Goal: Navigation & Orientation: Find specific page/section

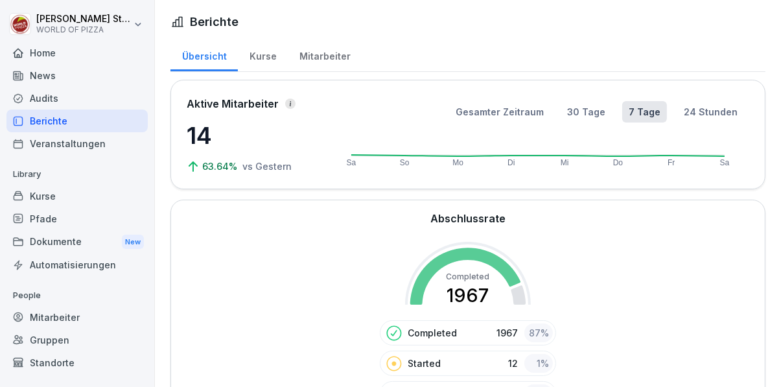
scroll to position [445, 0]
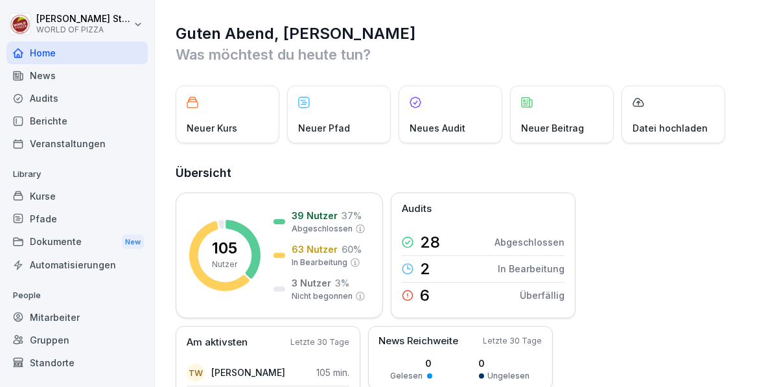
click at [40, 55] on div "Home" at bounding box center [76, 52] width 141 height 23
click at [47, 122] on div "Berichte" at bounding box center [76, 121] width 141 height 23
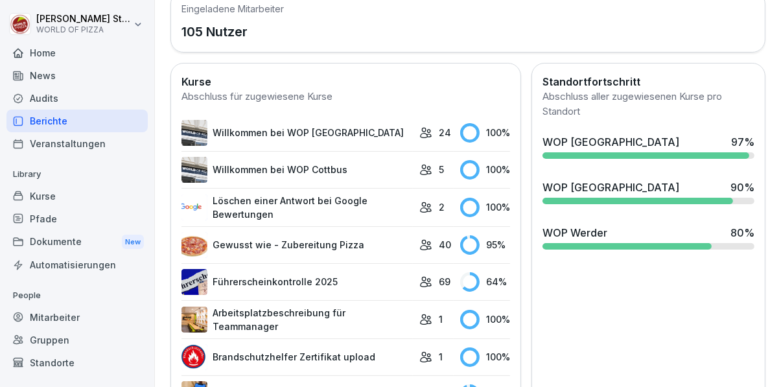
scroll to position [433, 0]
click at [62, 316] on div "Mitarbeiter" at bounding box center [76, 317] width 141 height 23
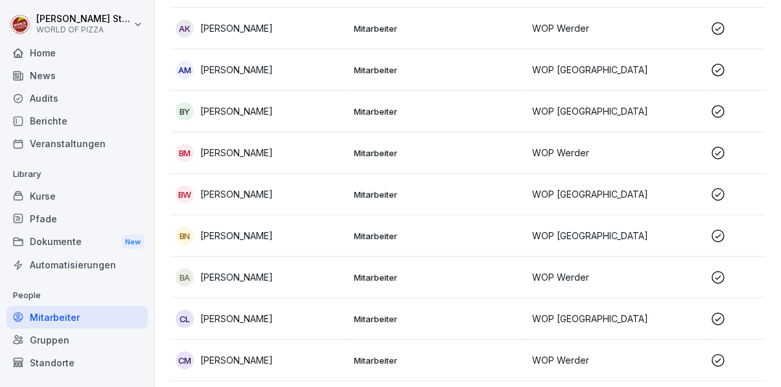
scroll to position [13, 0]
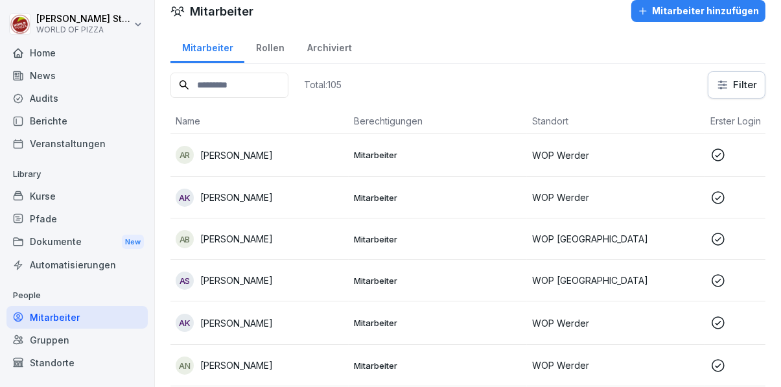
click at [60, 344] on div "Gruppen" at bounding box center [76, 340] width 141 height 23
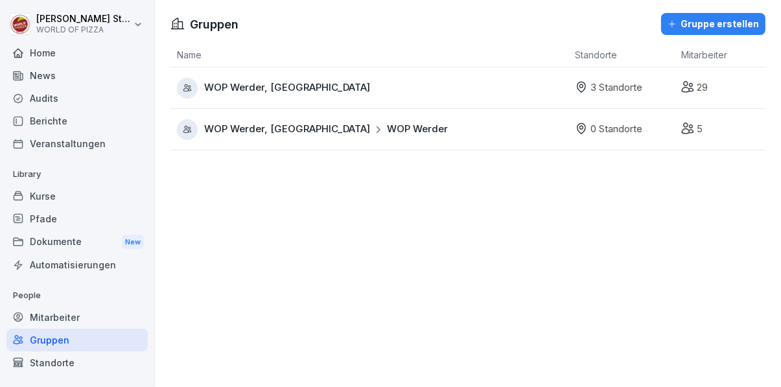
click at [61, 368] on div "Standorte" at bounding box center [76, 362] width 141 height 23
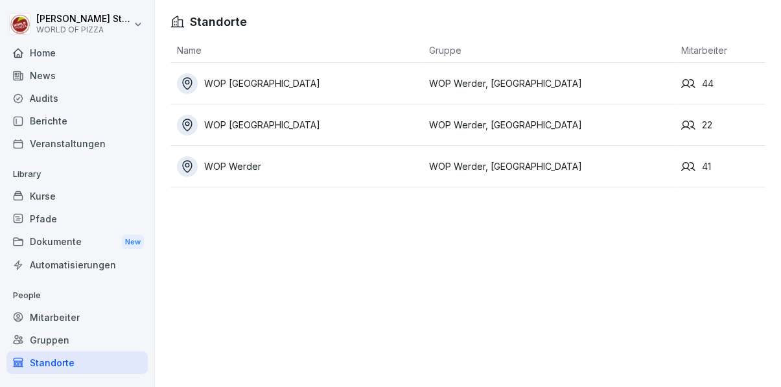
click at [245, 126] on div "WOP [GEOGRAPHIC_DATA]" at bounding box center [300, 125] width 246 height 21
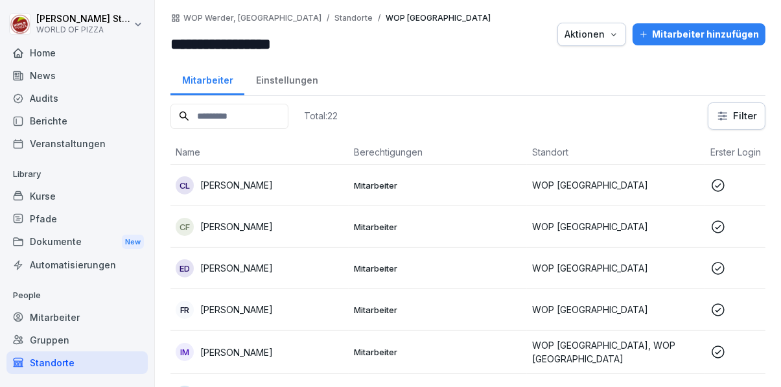
click at [247, 189] on p "Cèline Lehmann" at bounding box center [236, 185] width 73 height 14
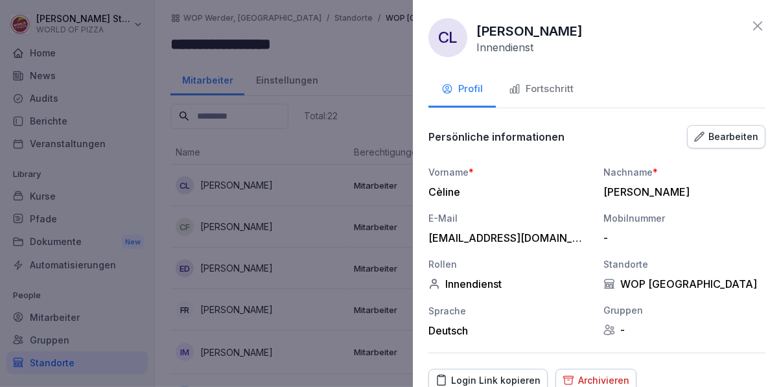
click at [547, 96] on div "Fortschritt" at bounding box center [541, 89] width 65 height 15
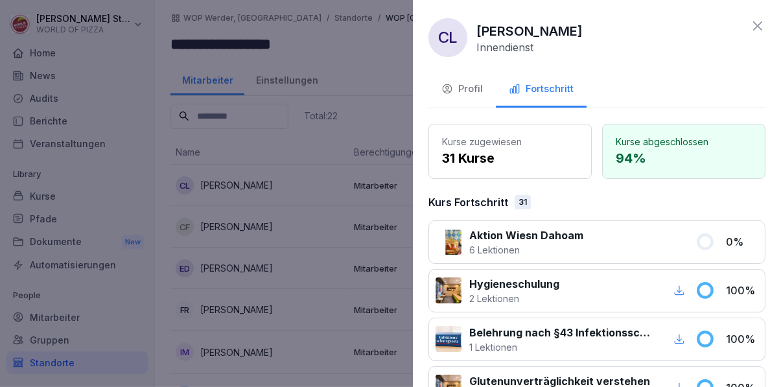
click at [237, 228] on div at bounding box center [390, 193] width 781 height 387
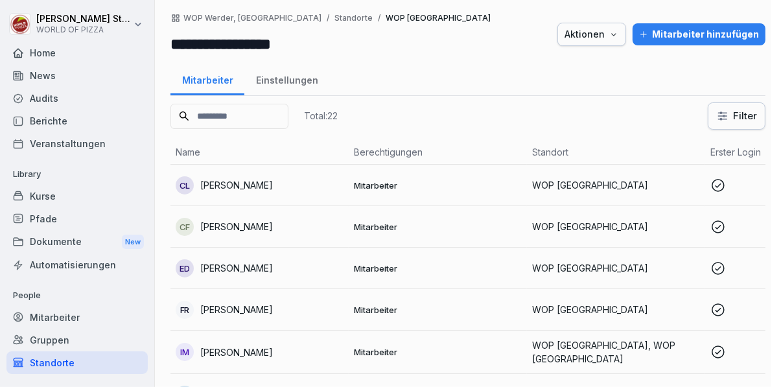
click at [235, 225] on p "Christin Friedrich" at bounding box center [236, 227] width 73 height 14
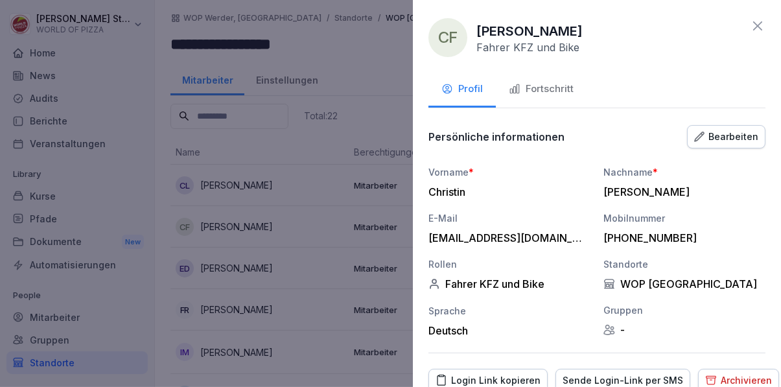
click at [542, 82] on div "Fortschritt" at bounding box center [541, 89] width 65 height 15
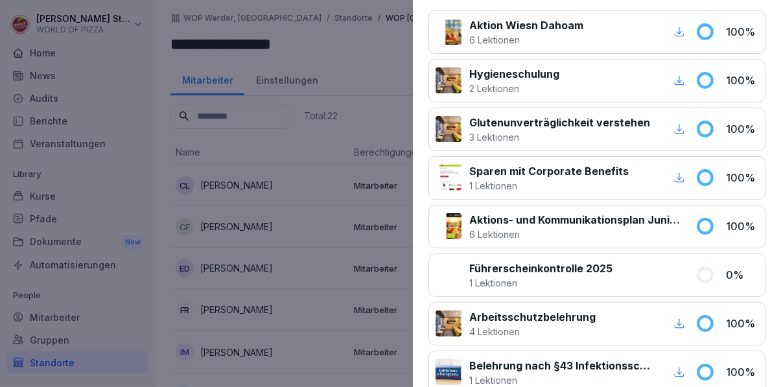
scroll to position [210, 0]
click at [335, 58] on div at bounding box center [390, 193] width 781 height 387
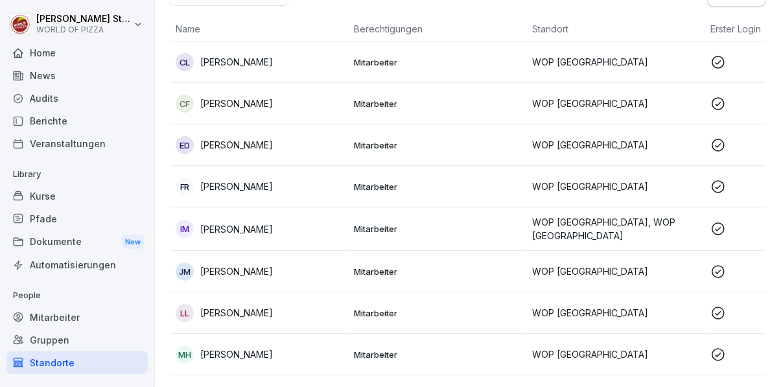
scroll to position [124, 0]
click at [231, 145] on p "Erik Dahlke" at bounding box center [236, 144] width 73 height 14
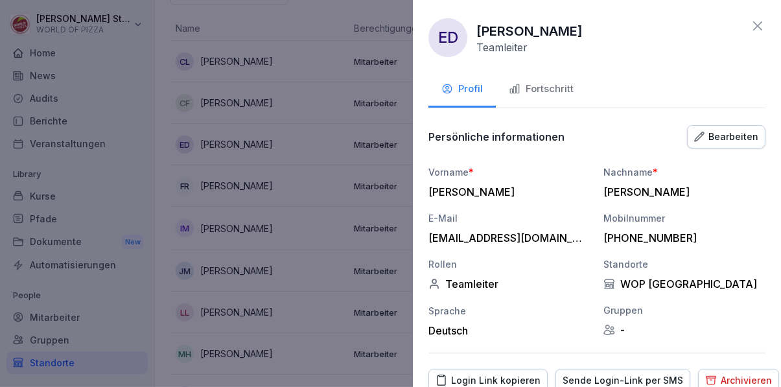
click at [550, 82] on div "Fortschritt" at bounding box center [541, 89] width 65 height 15
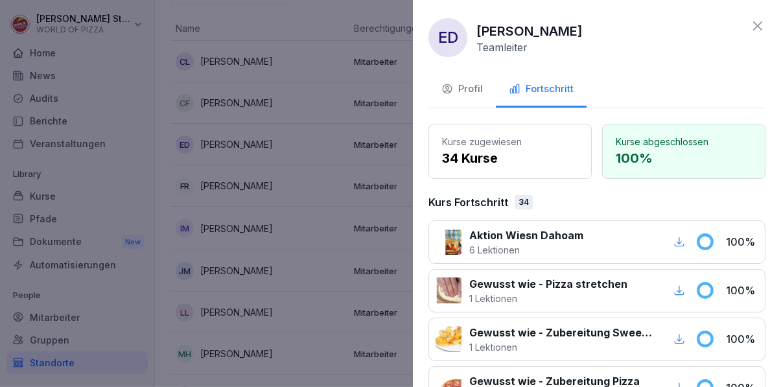
click at [215, 140] on div at bounding box center [390, 193] width 781 height 387
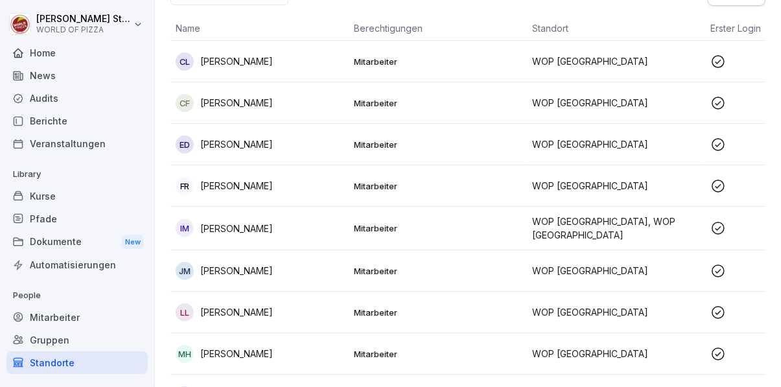
click at [225, 188] on p "Fahim Rahmani" at bounding box center [236, 186] width 73 height 14
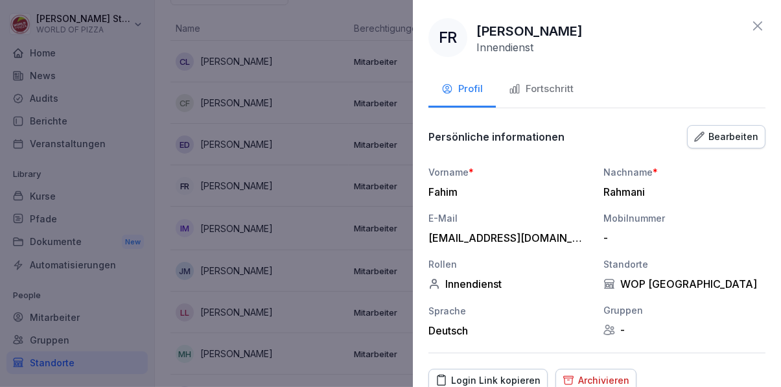
click at [544, 85] on div "Fortschritt" at bounding box center [541, 89] width 65 height 15
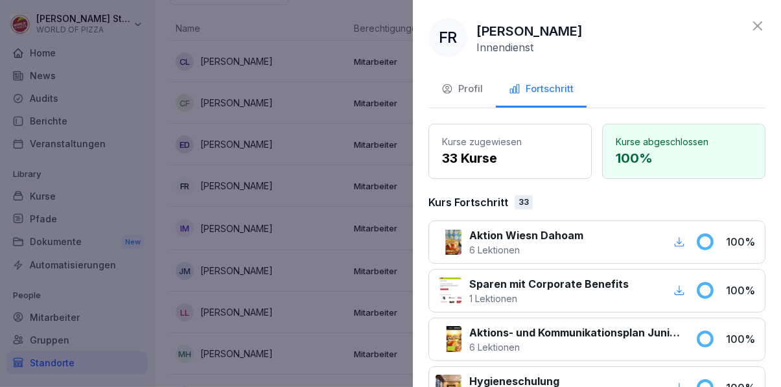
click at [213, 229] on div at bounding box center [390, 193] width 781 height 387
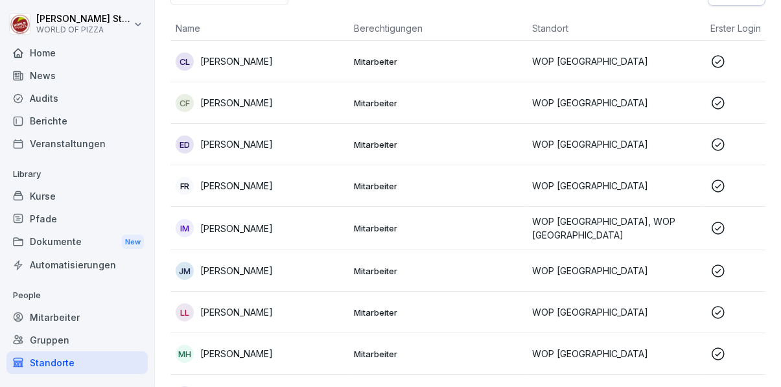
click at [221, 223] on p "Ivan Manzi" at bounding box center [236, 229] width 73 height 14
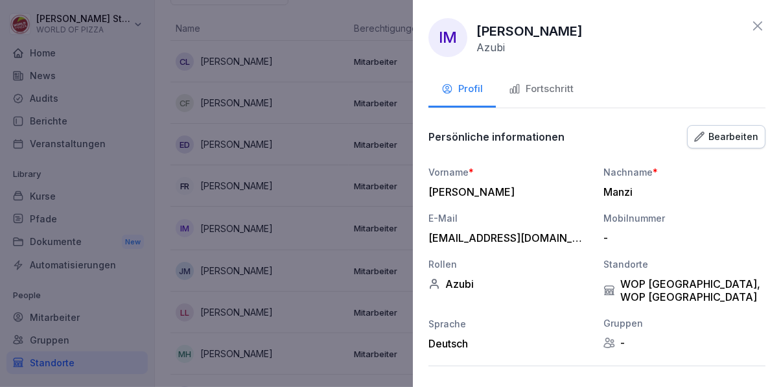
click at [548, 88] on div "Fortschritt" at bounding box center [541, 89] width 65 height 15
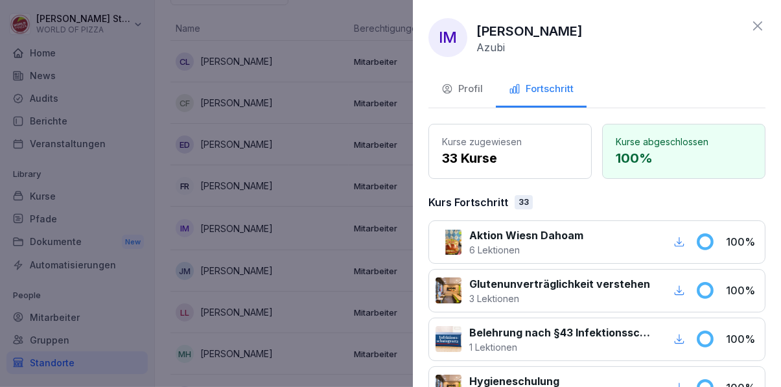
click at [269, 233] on div at bounding box center [390, 193] width 781 height 387
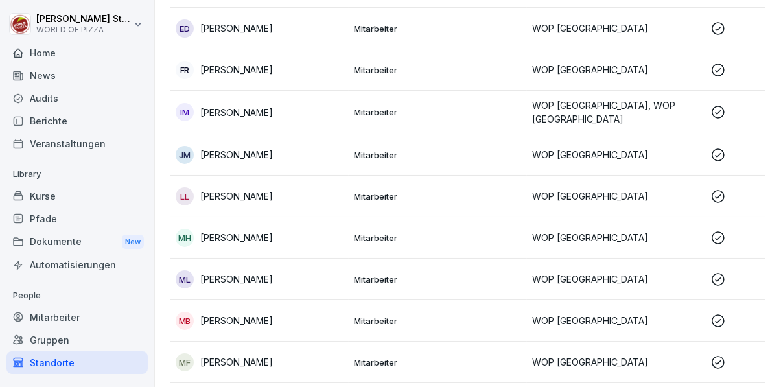
scroll to position [283, 0]
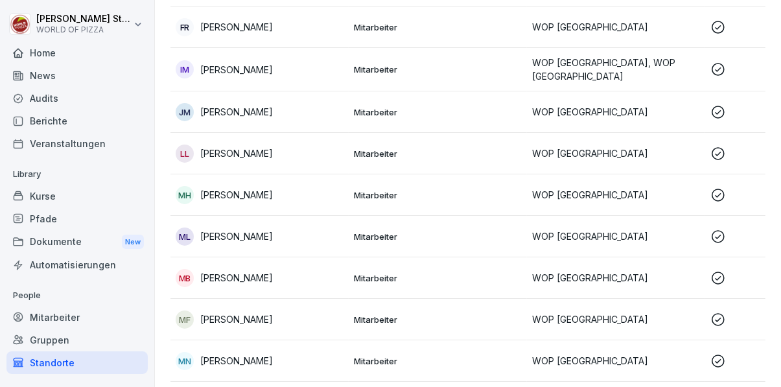
click at [238, 109] on p "Jella Manthey" at bounding box center [236, 112] width 73 height 14
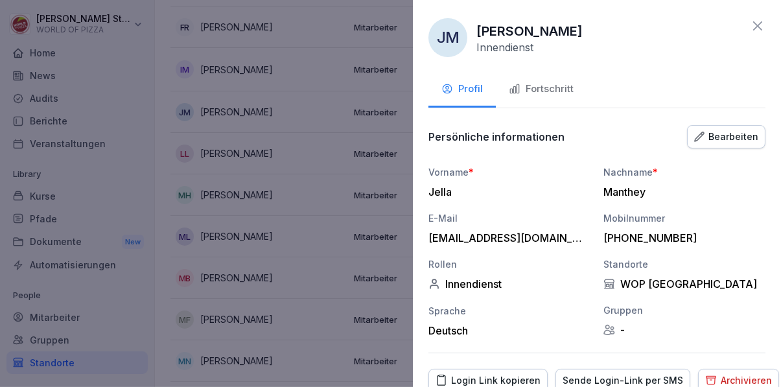
click at [546, 82] on div "Fortschritt" at bounding box center [541, 89] width 65 height 15
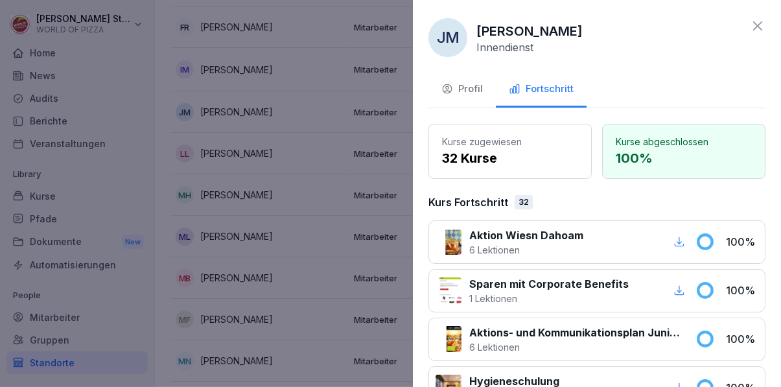
click at [213, 213] on div at bounding box center [390, 193] width 781 height 387
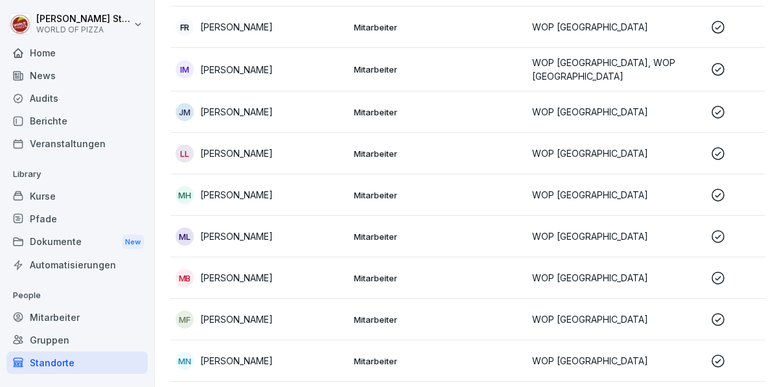
click at [239, 156] on p "Leonora Luta" at bounding box center [236, 153] width 73 height 14
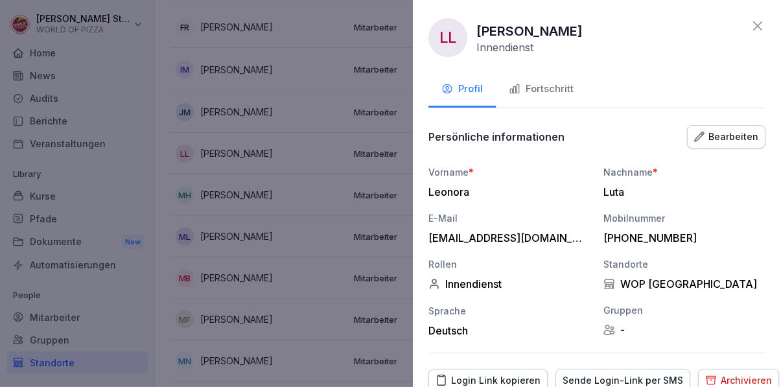
click at [548, 90] on div "Fortschritt" at bounding box center [541, 89] width 65 height 15
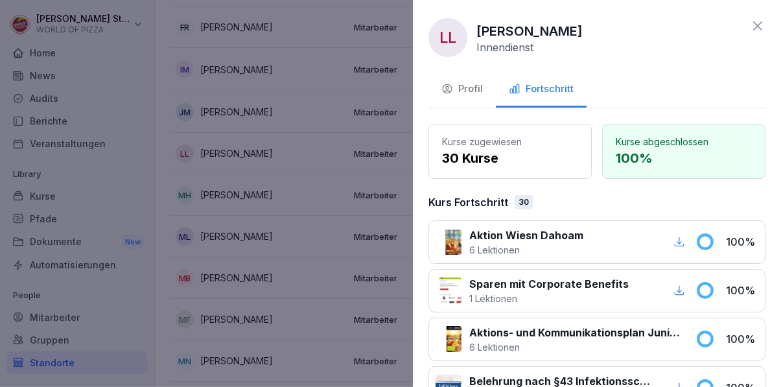
click at [211, 255] on div at bounding box center [390, 193] width 781 height 387
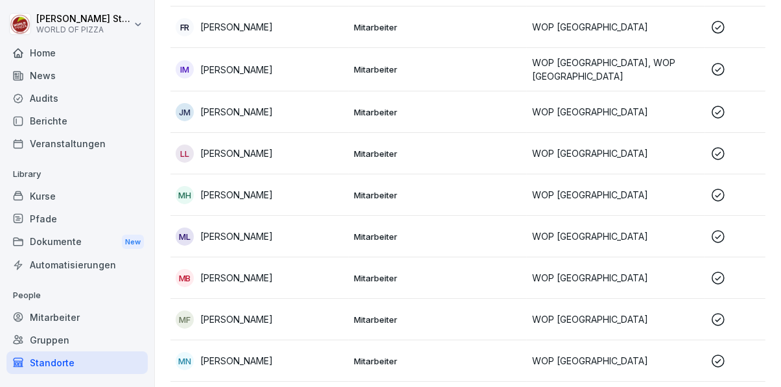
click at [234, 184] on td "MH Malin Frederike Halleda" at bounding box center [259, 194] width 178 height 41
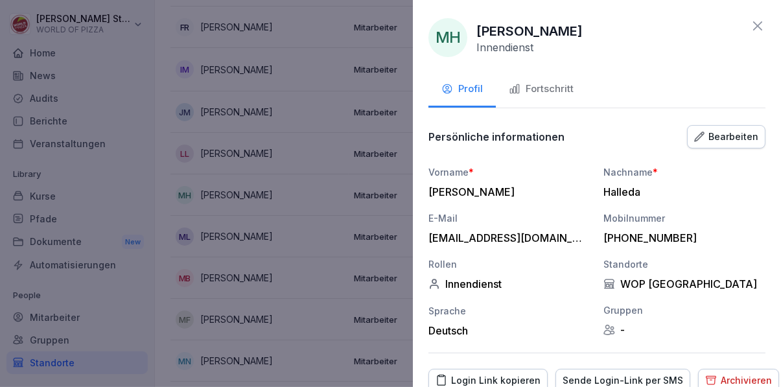
click at [539, 88] on div "Fortschritt" at bounding box center [541, 89] width 65 height 15
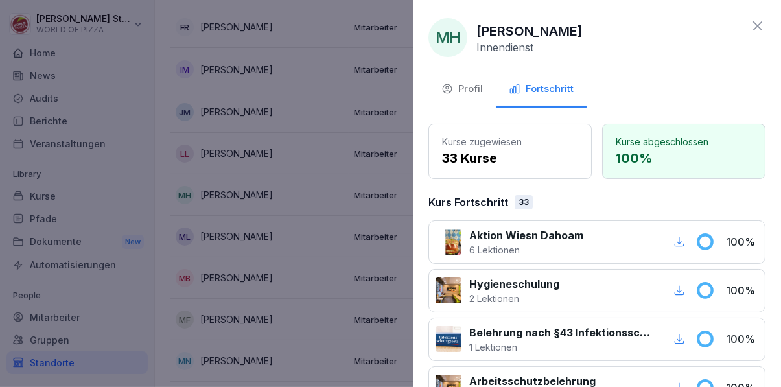
click at [233, 283] on div at bounding box center [390, 193] width 781 height 387
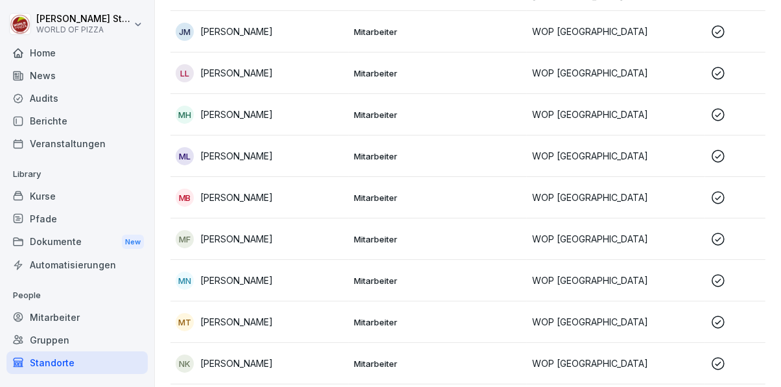
scroll to position [400, 0]
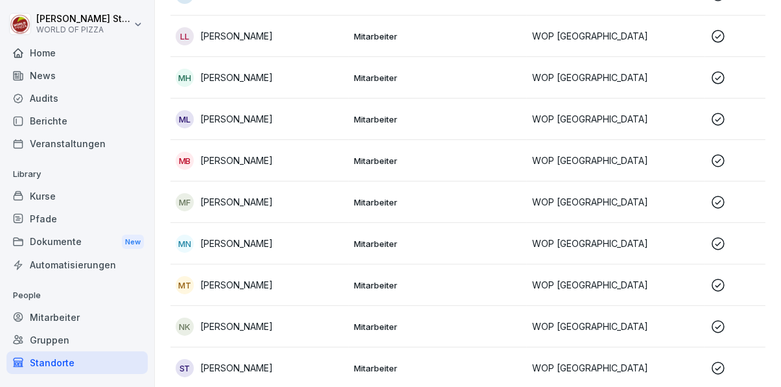
click at [246, 162] on p "Marlon Barth" at bounding box center [236, 161] width 73 height 14
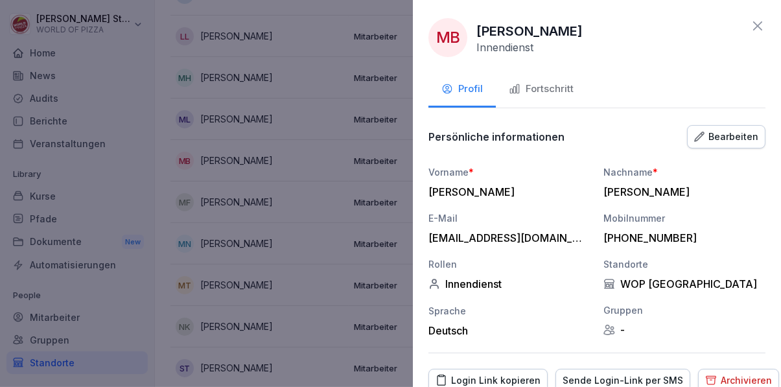
click at [539, 90] on div "Fortschritt" at bounding box center [541, 89] width 65 height 15
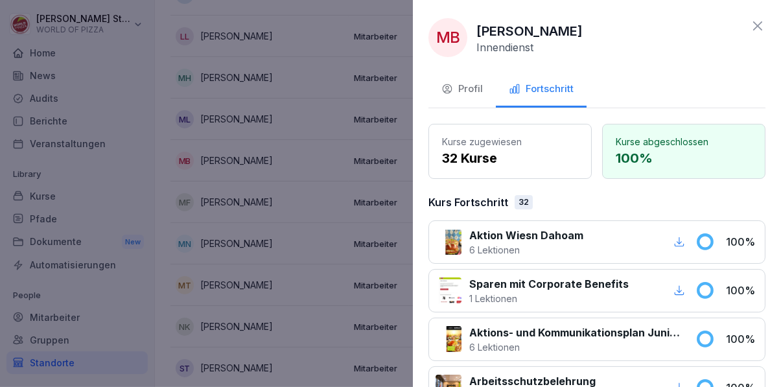
click at [242, 233] on div at bounding box center [390, 193] width 781 height 387
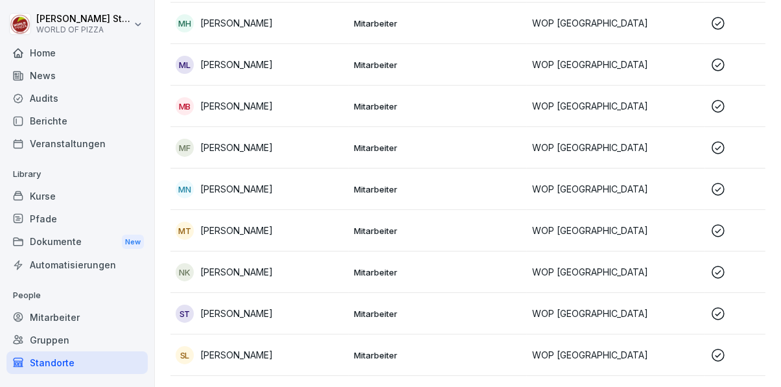
scroll to position [487, 0]
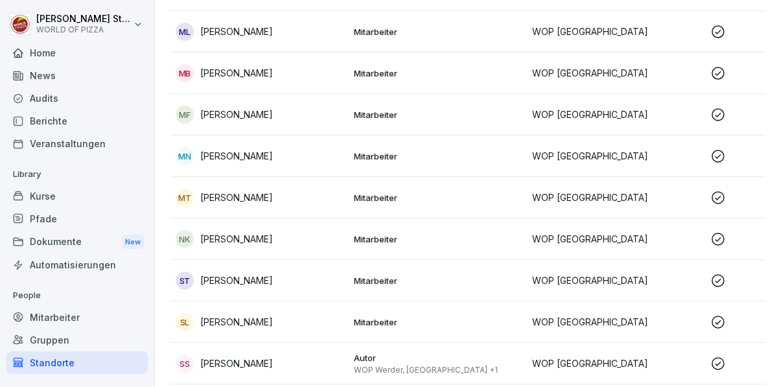
click at [224, 195] on p "Monique Taeger" at bounding box center [236, 198] width 73 height 14
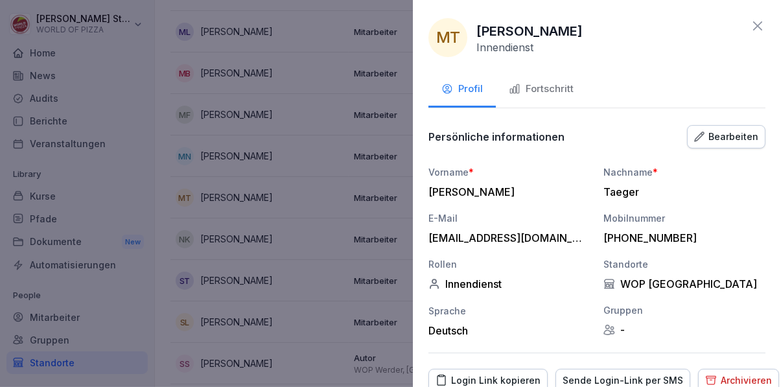
click at [539, 92] on div "Fortschritt" at bounding box center [541, 89] width 65 height 15
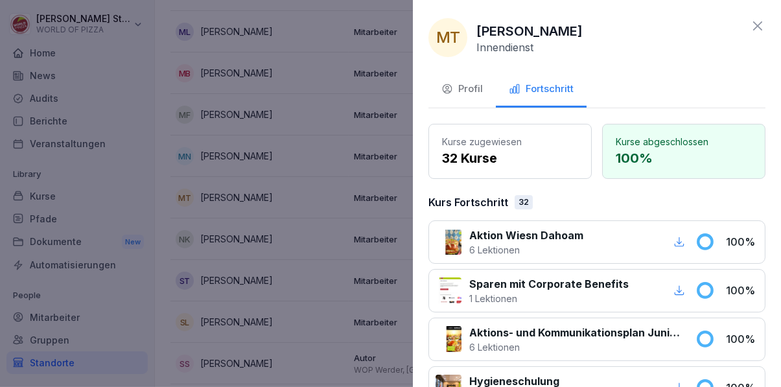
click at [227, 246] on div at bounding box center [390, 193] width 781 height 387
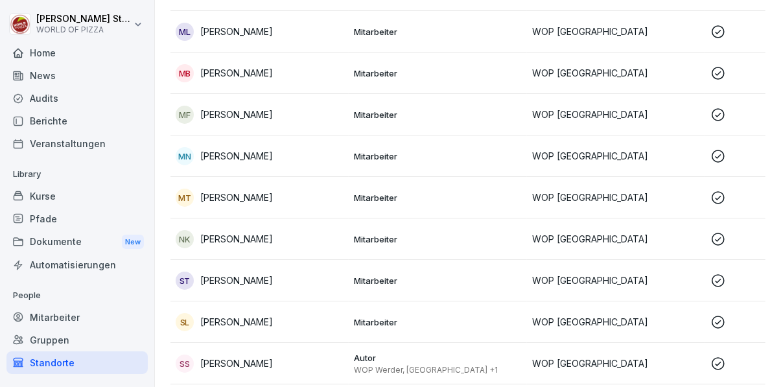
click at [235, 237] on p "Nolan Kabitzke" at bounding box center [236, 239] width 73 height 14
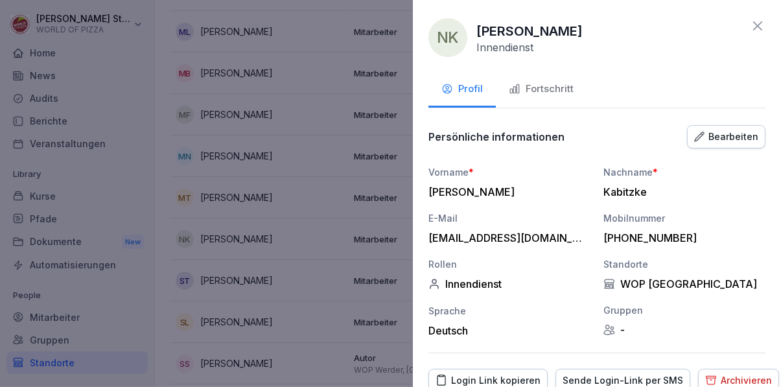
click at [554, 91] on div "Fortschritt" at bounding box center [541, 89] width 65 height 15
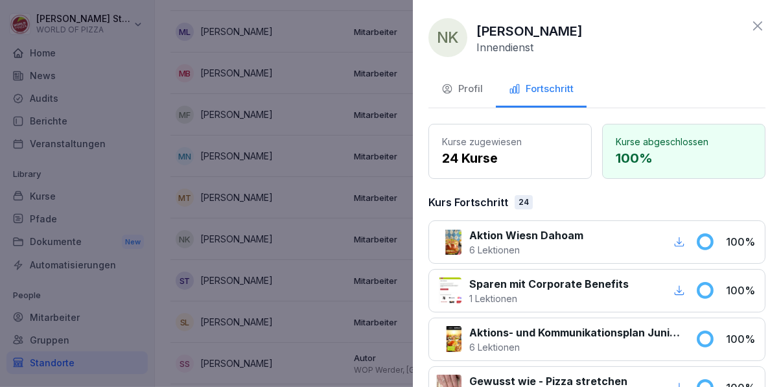
click at [237, 256] on div at bounding box center [390, 193] width 781 height 387
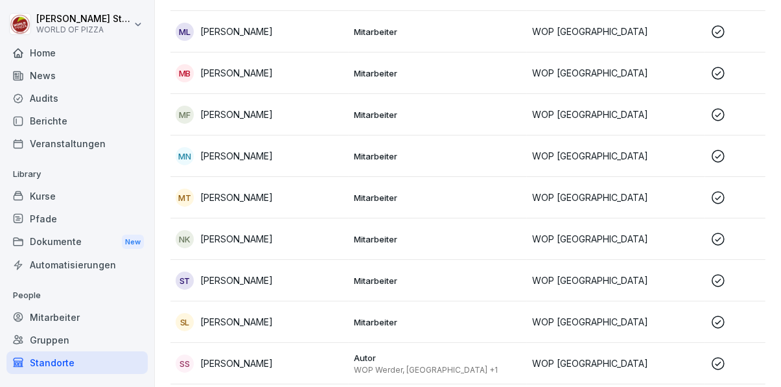
click at [231, 283] on p "Samson Tennai" at bounding box center [236, 281] width 73 height 14
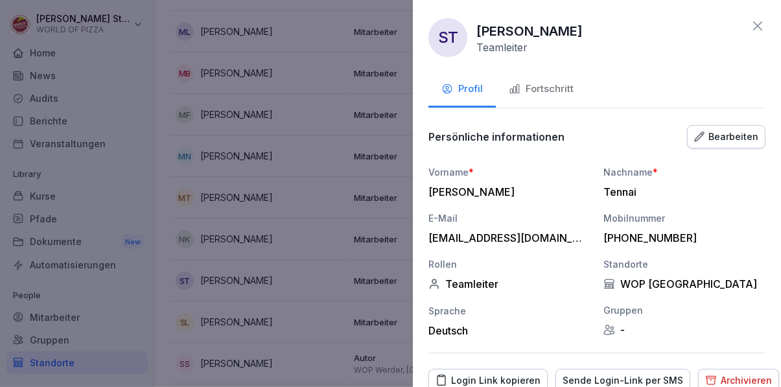
click at [546, 87] on div "Fortschritt" at bounding box center [541, 89] width 65 height 15
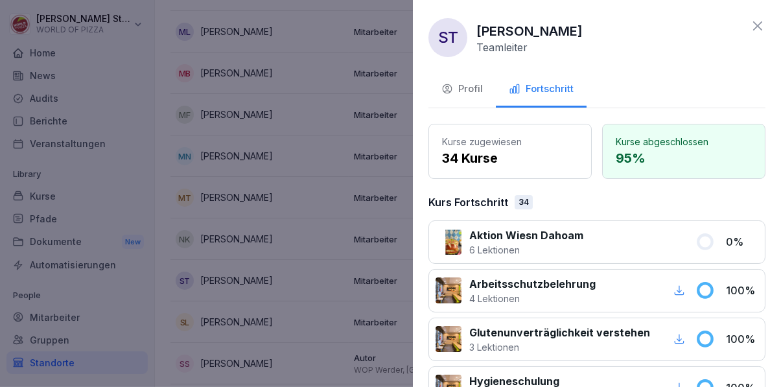
click at [244, 223] on div at bounding box center [390, 193] width 781 height 387
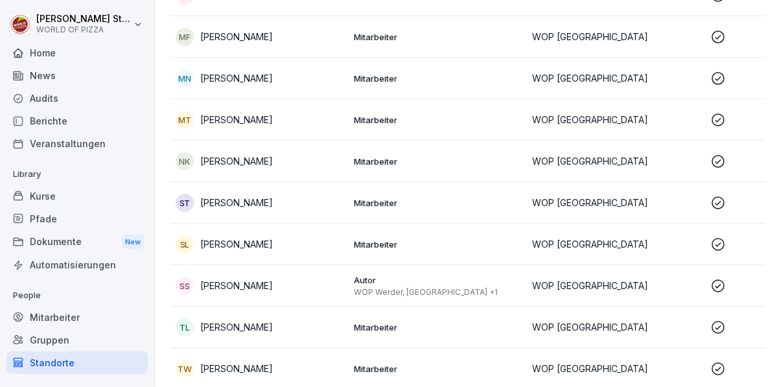
scroll to position [613, 0]
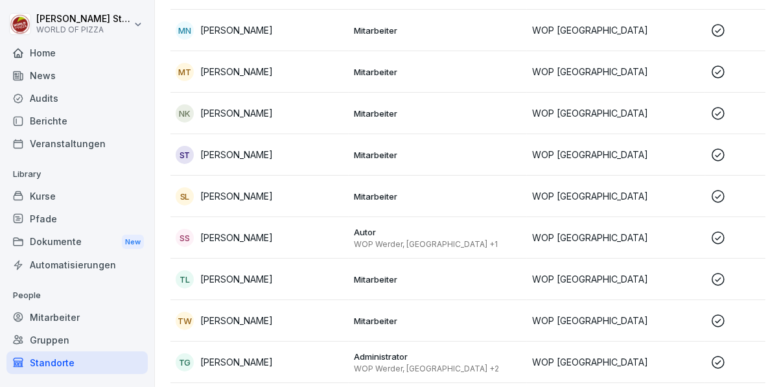
click at [245, 192] on p "Silas Liebich" at bounding box center [236, 196] width 73 height 14
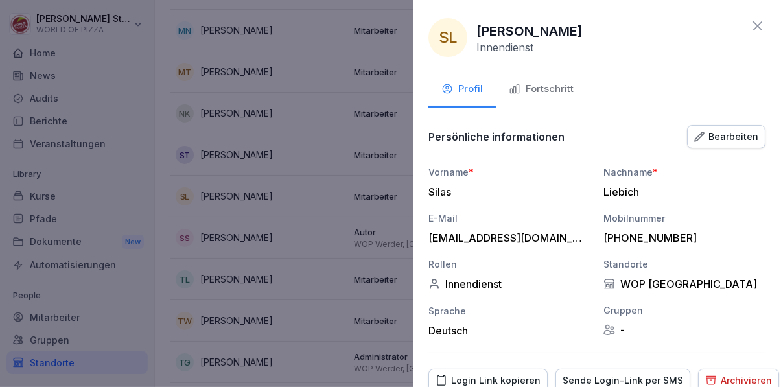
click at [561, 81] on button "Fortschritt" at bounding box center [541, 90] width 91 height 35
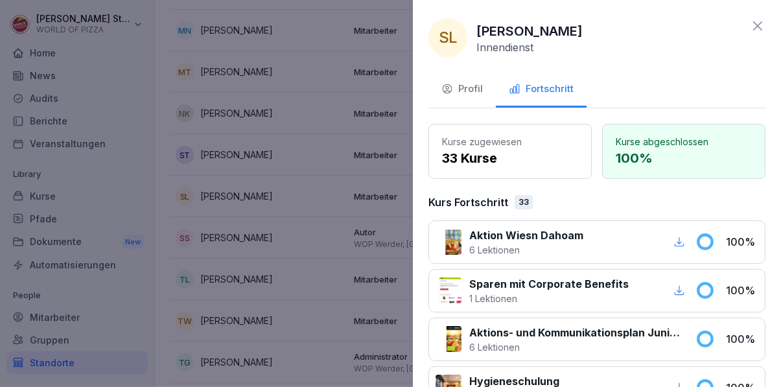
click at [251, 217] on div at bounding box center [390, 193] width 781 height 387
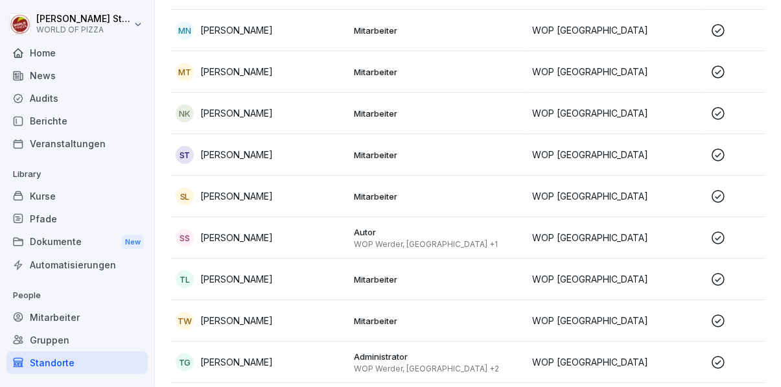
scroll to position [637, 0]
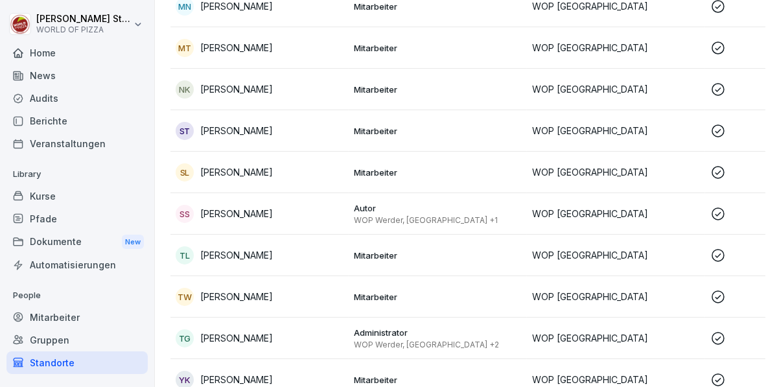
click at [230, 246] on div "TL Tamino Liebich" at bounding box center [260, 255] width 168 height 18
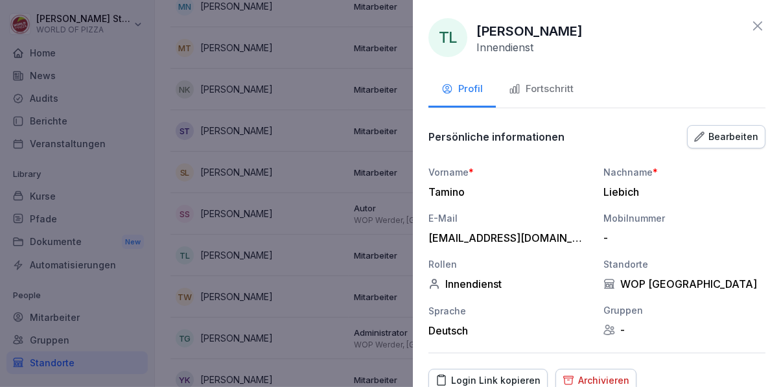
click at [536, 83] on div "Fortschritt" at bounding box center [541, 89] width 65 height 15
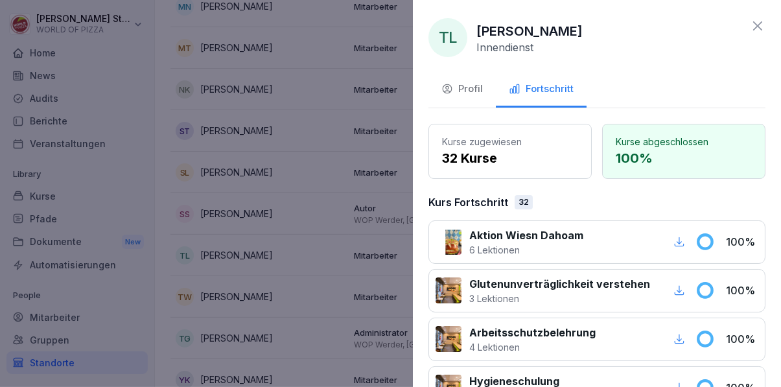
click at [251, 232] on div at bounding box center [390, 193] width 781 height 387
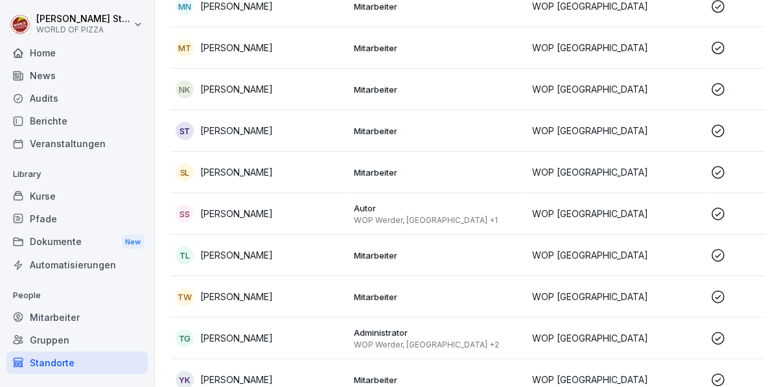
click at [230, 288] on div "TW Thomas Willenberg" at bounding box center [260, 297] width 168 height 18
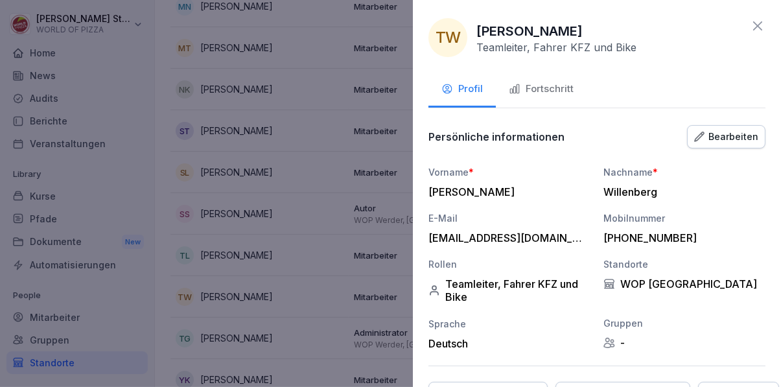
click at [544, 88] on div "Fortschritt" at bounding box center [541, 89] width 65 height 15
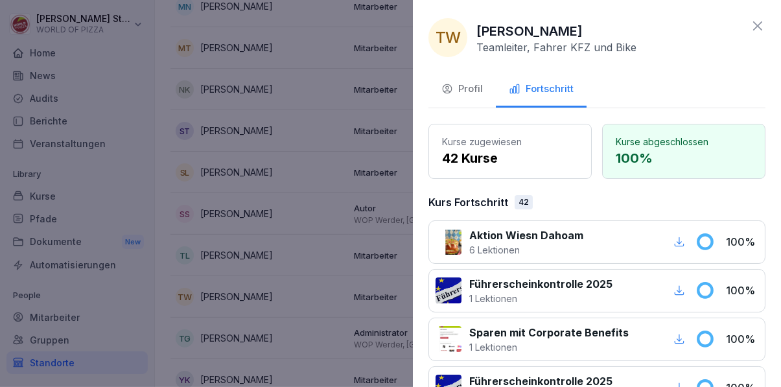
click at [248, 209] on div at bounding box center [390, 193] width 781 height 387
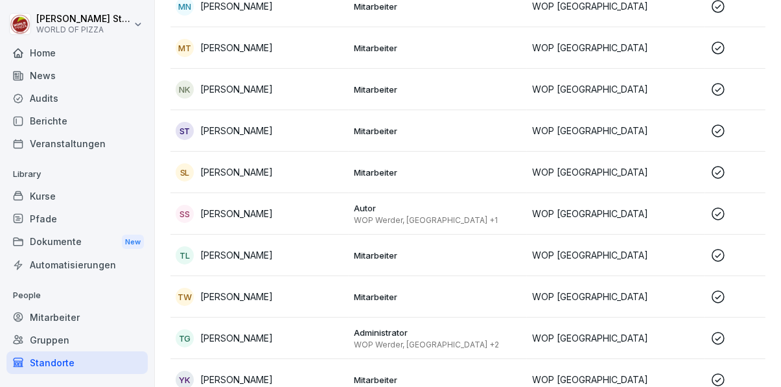
click at [220, 336] on p "Toni Geißhirt" at bounding box center [236, 338] width 73 height 14
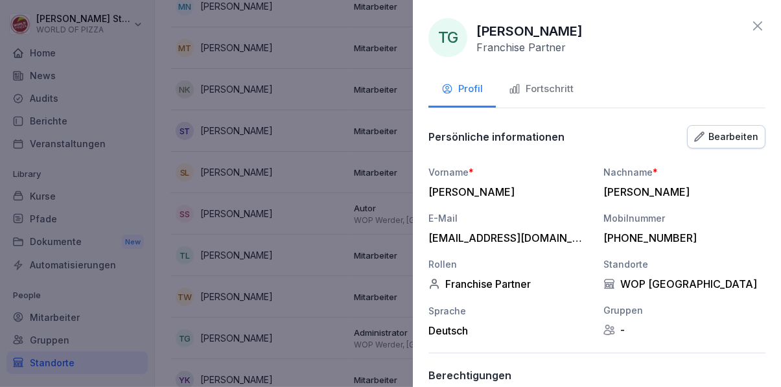
click at [533, 76] on button "Fortschritt" at bounding box center [541, 90] width 91 height 35
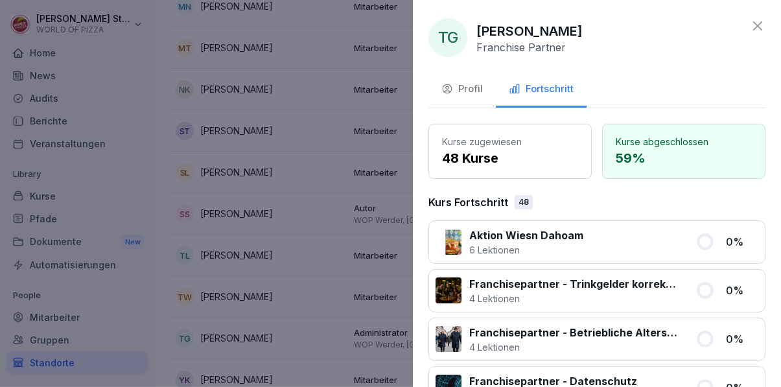
click at [475, 76] on button "Profil" at bounding box center [461, 90] width 67 height 35
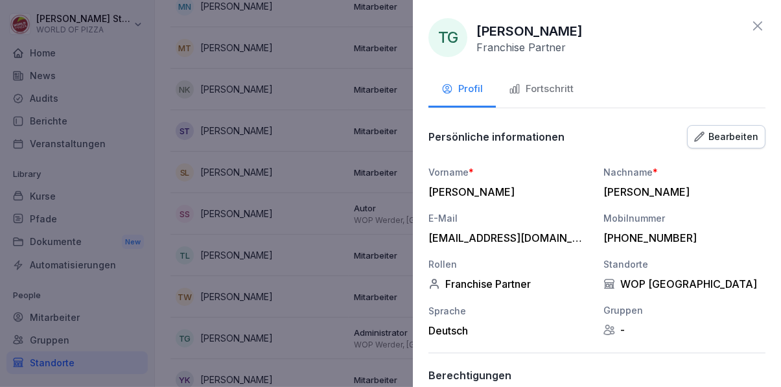
click at [247, 246] on div at bounding box center [390, 193] width 781 height 387
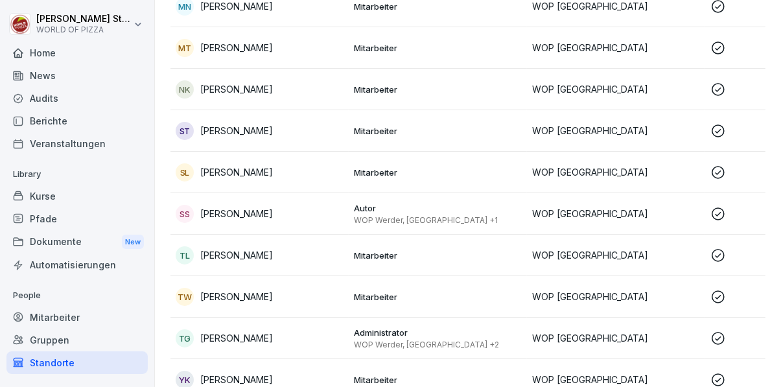
click at [264, 368] on td "YK Younas Khan" at bounding box center [259, 379] width 178 height 41
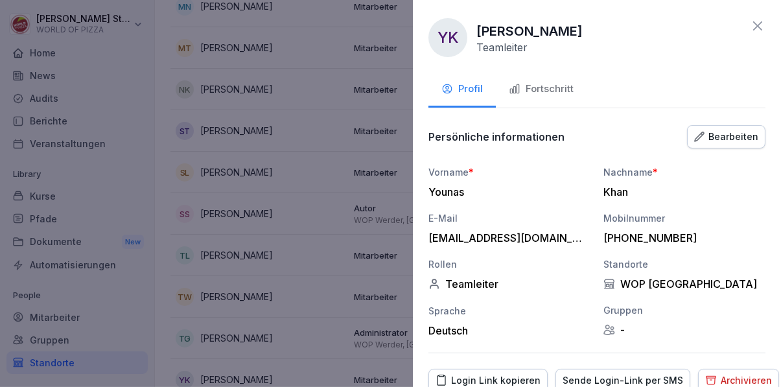
click at [554, 86] on div "Fortschritt" at bounding box center [541, 89] width 65 height 15
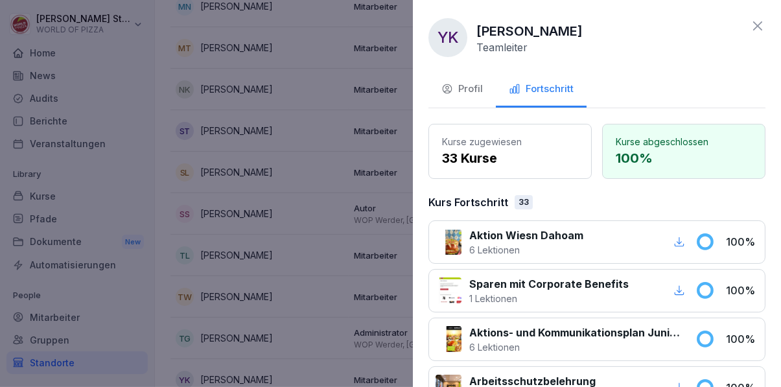
click at [243, 151] on div at bounding box center [390, 193] width 781 height 387
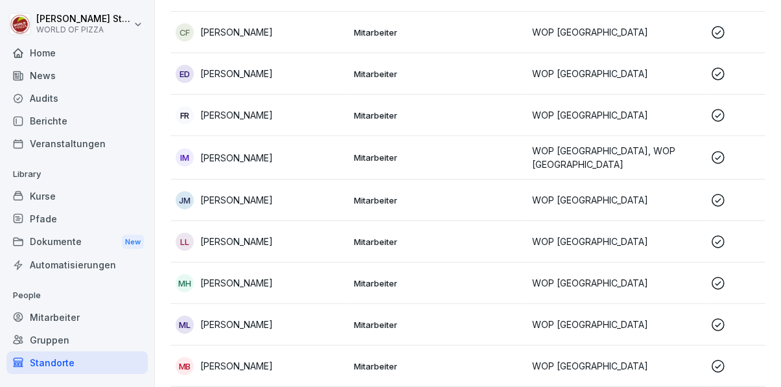
scroll to position [0, 0]
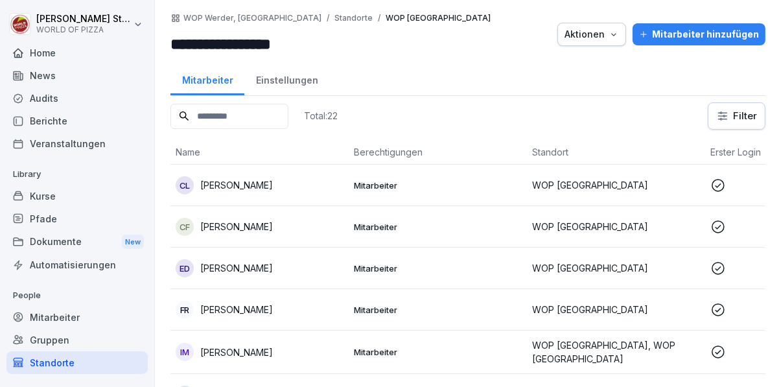
click at [44, 123] on div "Berichte" at bounding box center [76, 121] width 141 height 23
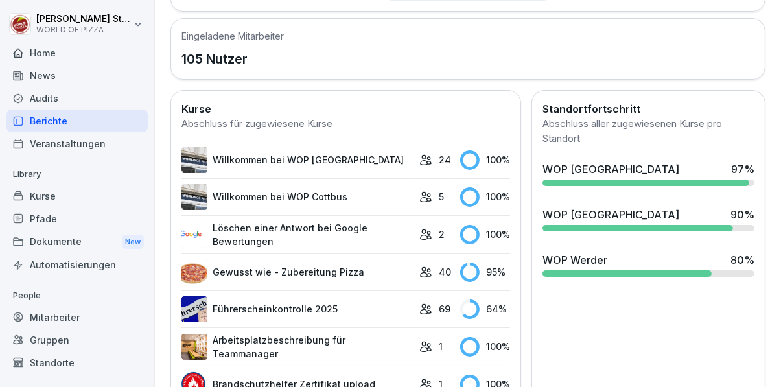
scroll to position [405, 0]
click at [48, 99] on div "Audits" at bounding box center [76, 98] width 141 height 23
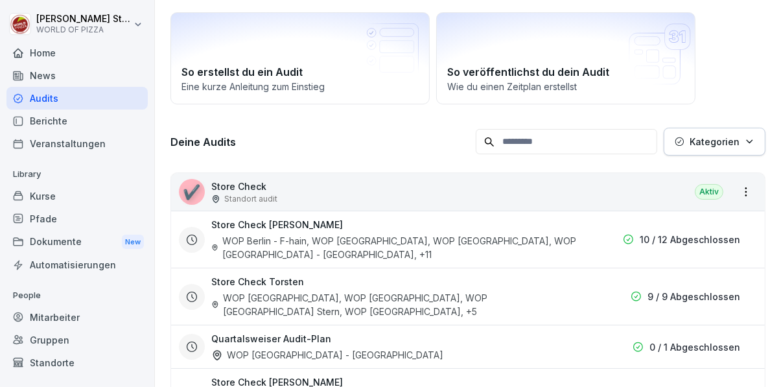
scroll to position [178, 0]
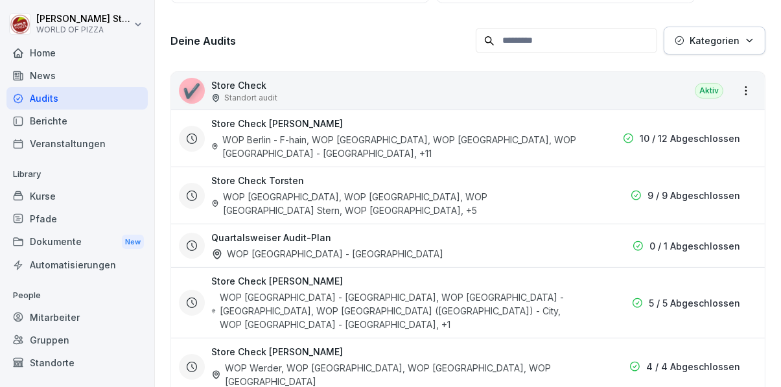
click at [53, 123] on div "Berichte" at bounding box center [76, 121] width 141 height 23
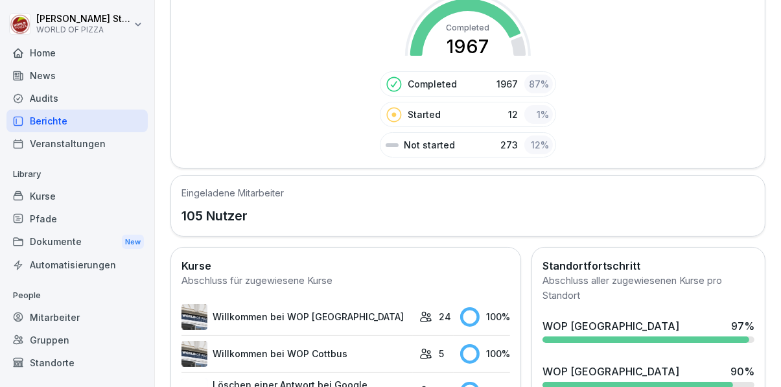
scroll to position [244, 0]
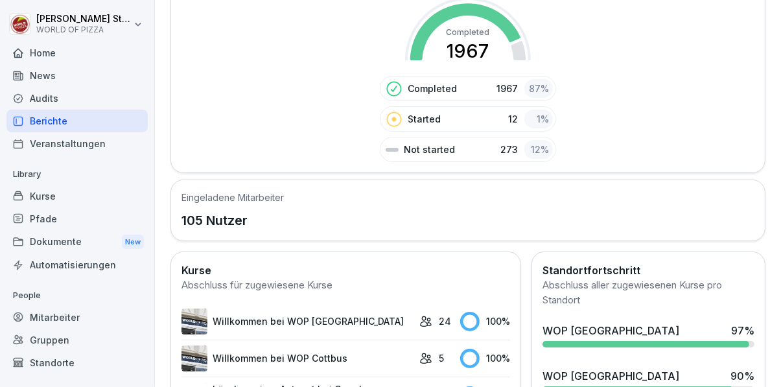
click at [47, 103] on div "Audits" at bounding box center [76, 98] width 141 height 23
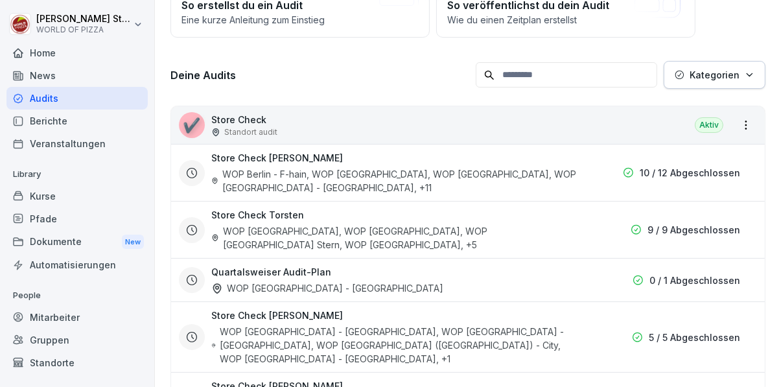
scroll to position [178, 0]
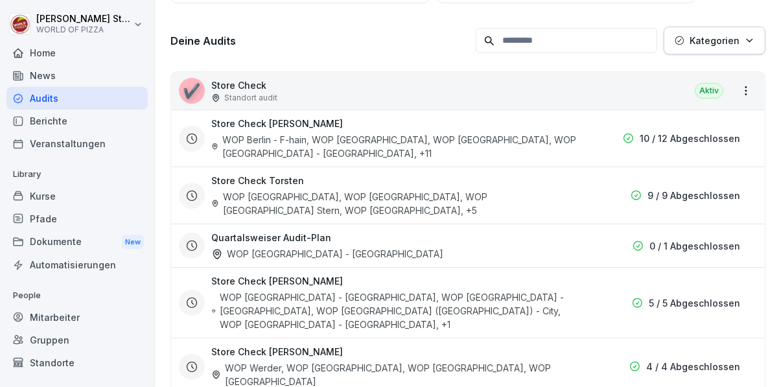
click at [275, 345] on h3 "Store Check Juliane" at bounding box center [277, 352] width 132 height 14
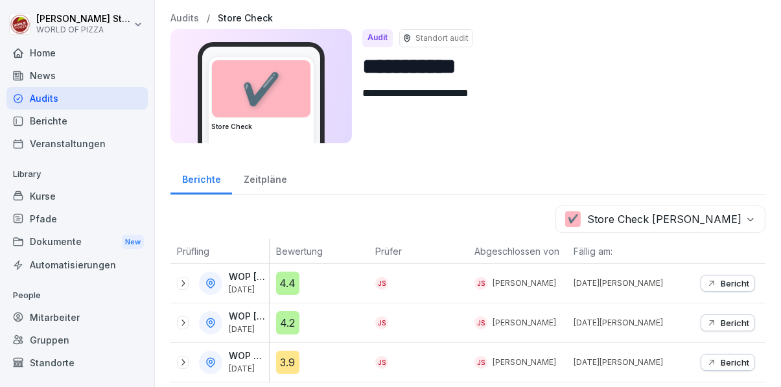
click at [724, 318] on p "Bericht" at bounding box center [735, 323] width 29 height 10
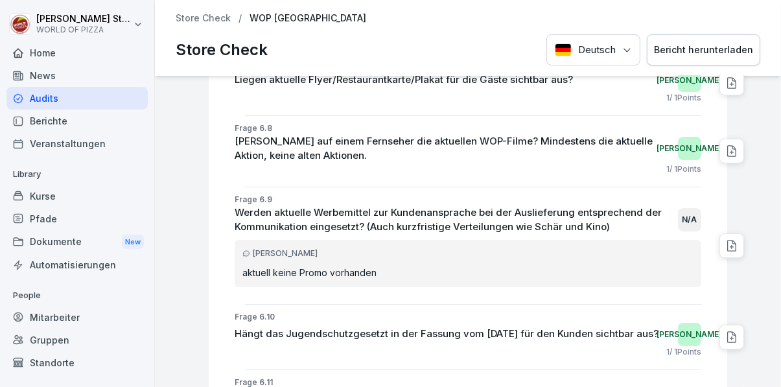
scroll to position [13005, 0]
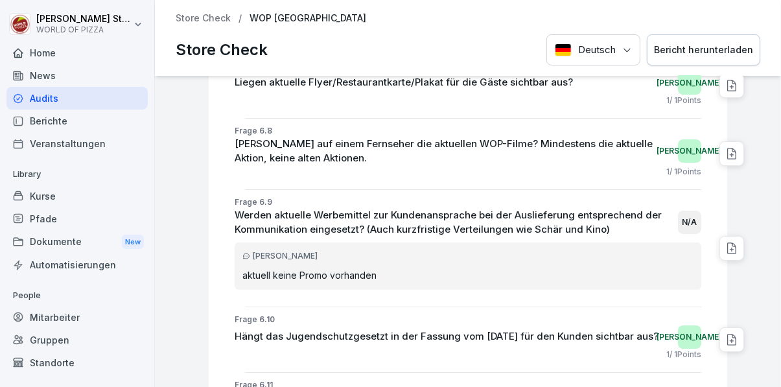
click at [69, 64] on div "Home" at bounding box center [76, 52] width 141 height 23
